Goal: Transaction & Acquisition: Book appointment/travel/reservation

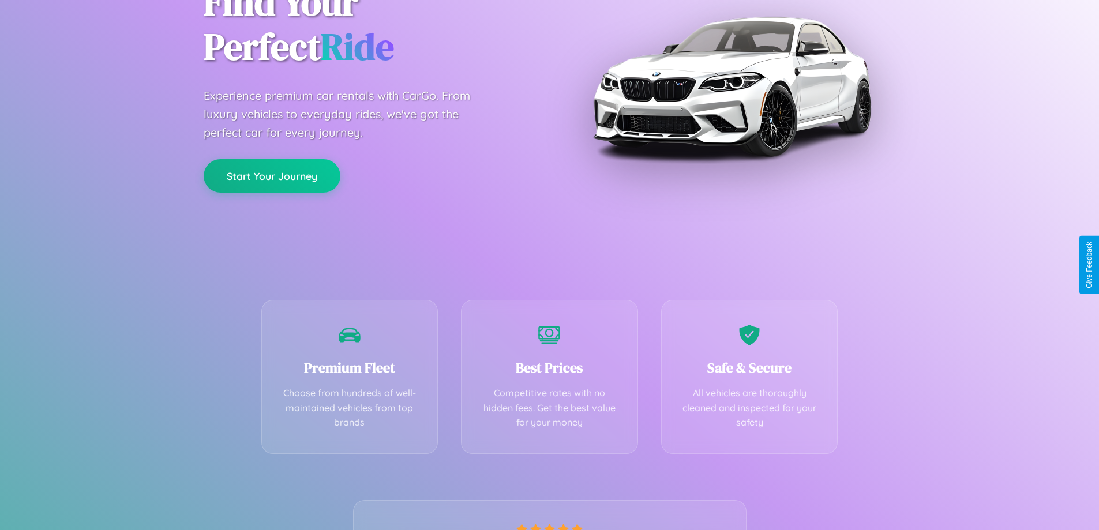
scroll to position [227, 0]
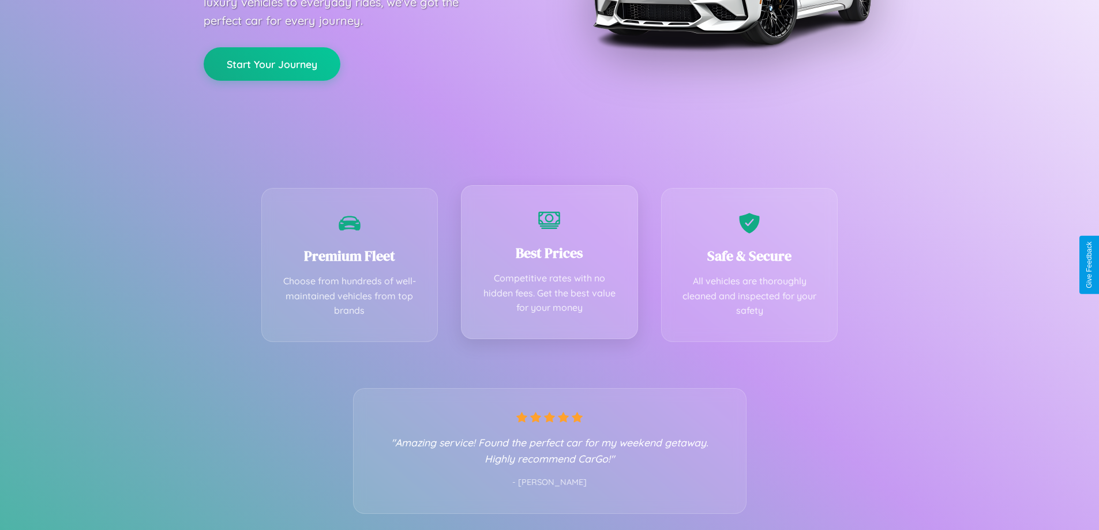
click at [549, 265] on div "Best Prices Competitive rates with no hidden fees. Get the best value for your …" at bounding box center [549, 262] width 177 height 154
click at [272, 63] on button "Start Your Journey" at bounding box center [272, 62] width 137 height 33
click at [272, 62] on button "Start Your Journey" at bounding box center [272, 62] width 137 height 33
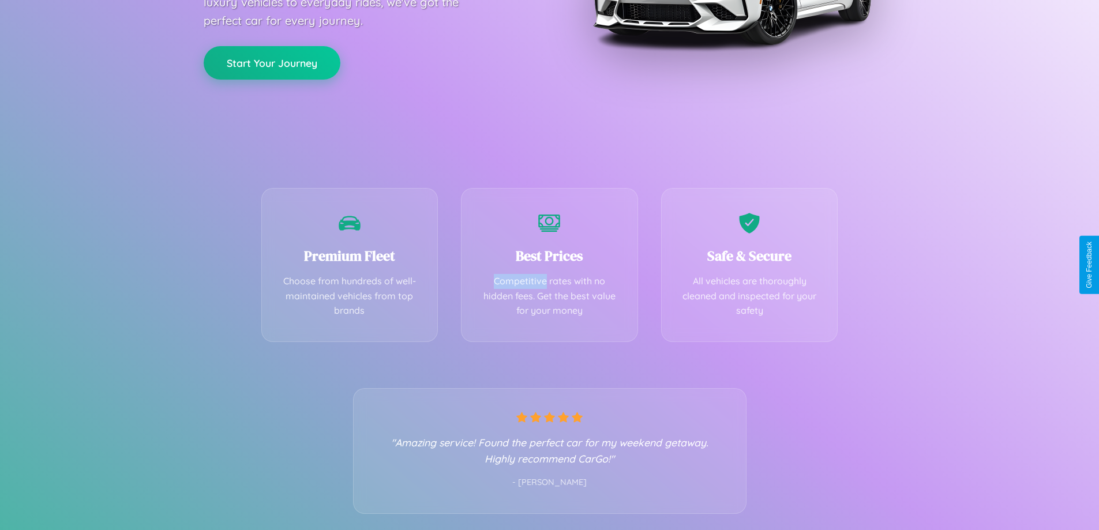
click at [272, 62] on button "Start Your Journey" at bounding box center [272, 62] width 137 height 33
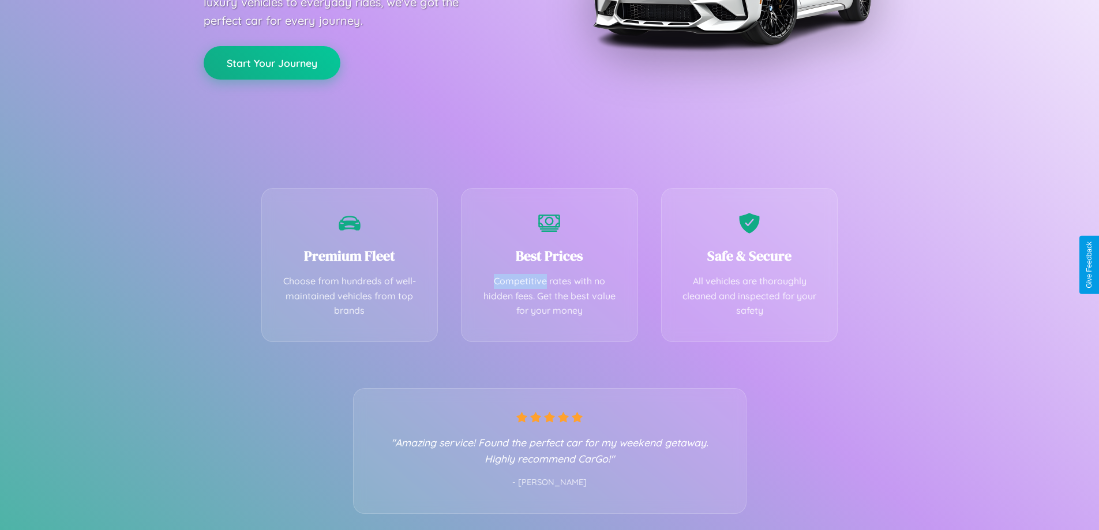
click at [272, 62] on button "Start Your Journey" at bounding box center [272, 62] width 137 height 33
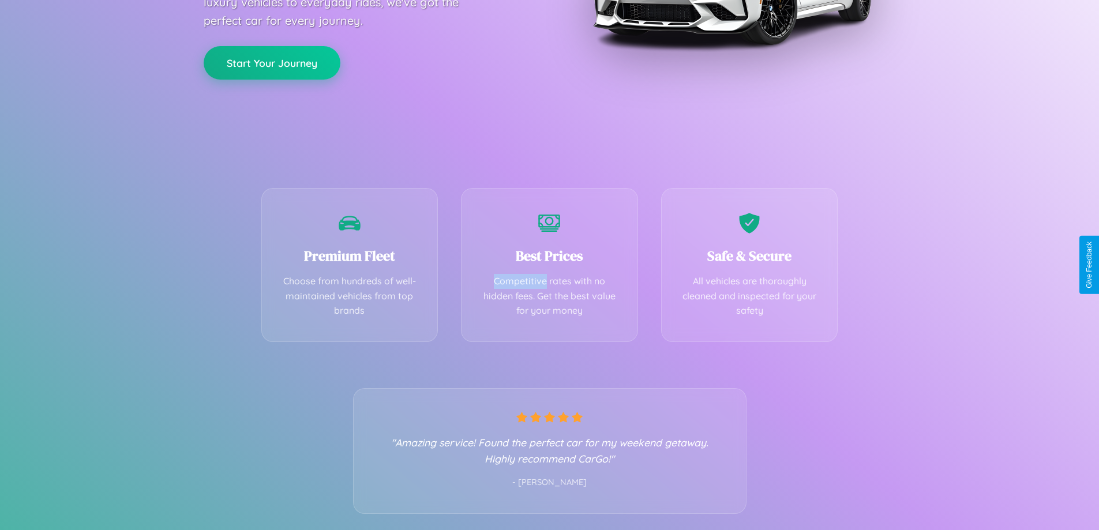
click at [272, 62] on button "Start Your Journey" at bounding box center [272, 62] width 137 height 33
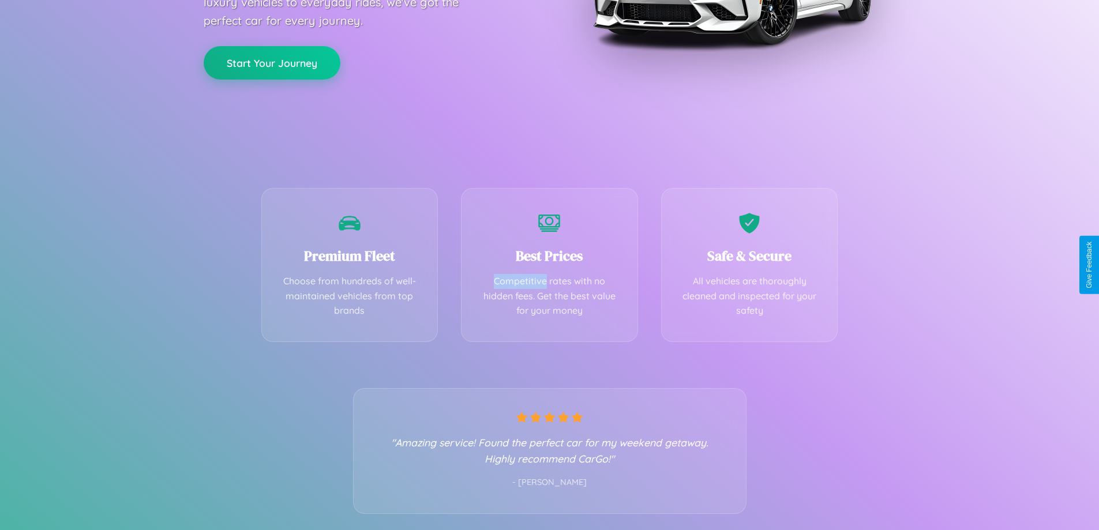
click at [272, 62] on button "Start Your Journey" at bounding box center [272, 62] width 137 height 33
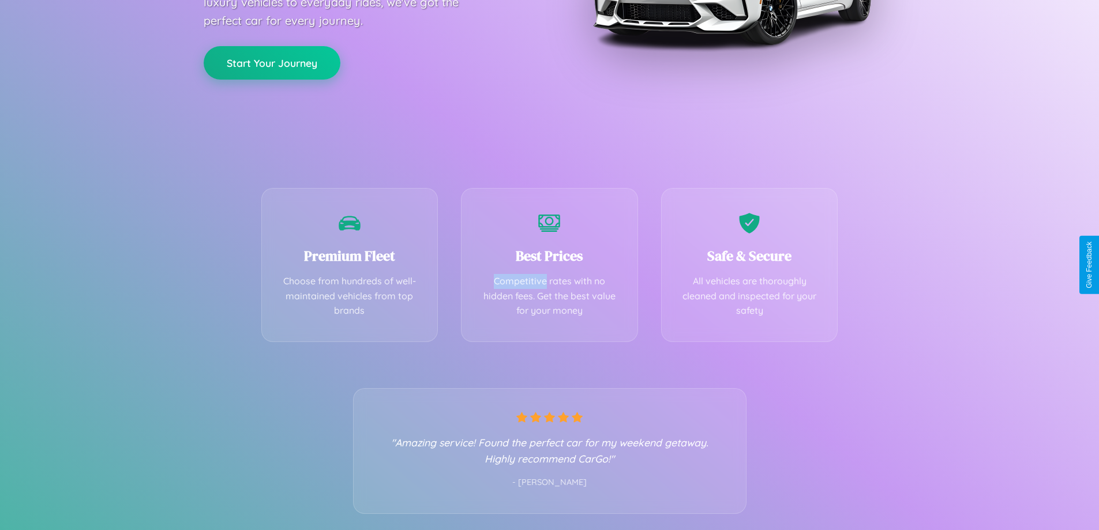
click at [272, 62] on button "Start Your Journey" at bounding box center [272, 62] width 137 height 33
